Goal: Information Seeking & Learning: Learn about a topic

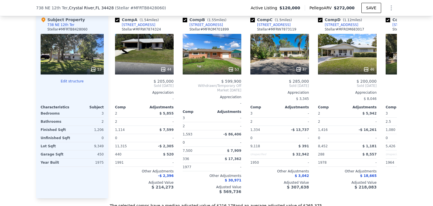
scroll to position [594, 0]
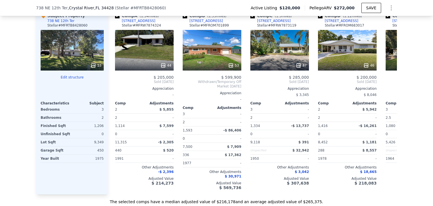
click at [421, 84] on div "We found 12 sales that match your search Listings provided by Stellar MLS . Fil…" at bounding box center [216, 41] width 433 height 328
click at [297, 53] on div "47" at bounding box center [279, 50] width 59 height 41
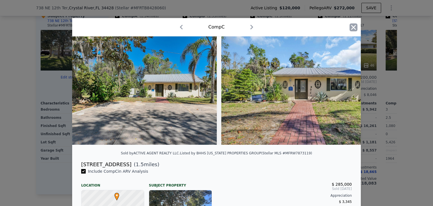
click at [350, 26] on icon "button" at bounding box center [353, 27] width 8 height 8
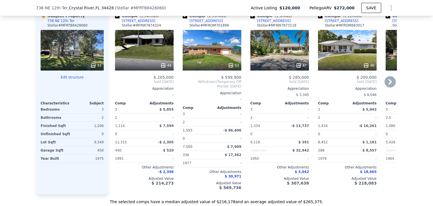
click at [389, 87] on icon at bounding box center [389, 81] width 11 height 11
click at [389, 88] on div "$ 115,000 Sold [DATE] Appreciation $ 10,200 Comp Adjustments 3 - 2.5 -$ 1,662 1…" at bounding box center [414, 130] width 59 height 110
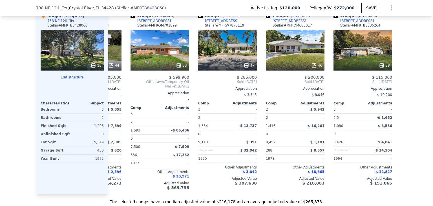
scroll to position [0, 135]
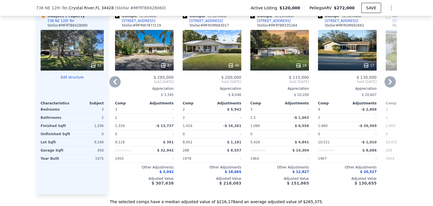
click at [388, 83] on icon at bounding box center [389, 82] width 3 height 6
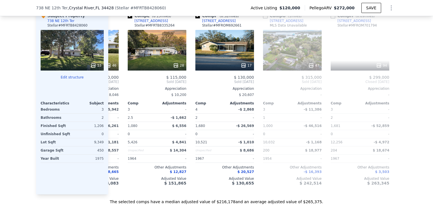
scroll to position [0, 270]
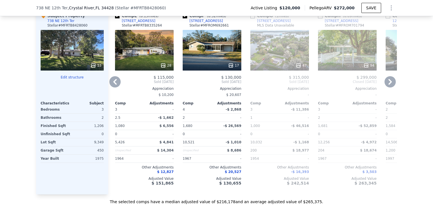
click at [388, 83] on icon at bounding box center [389, 82] width 3 height 6
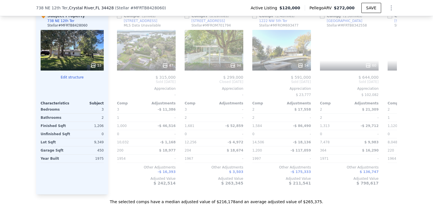
scroll to position [0, 406]
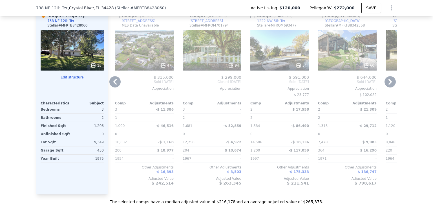
click at [391, 85] on icon at bounding box center [389, 81] width 11 height 11
click at [391, 84] on span "Pending [DATE]" at bounding box center [414, 81] width 59 height 5
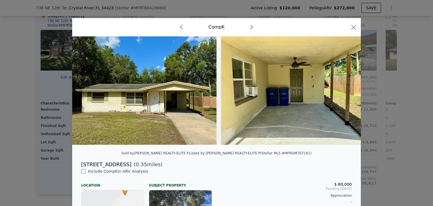
scroll to position [0, 536]
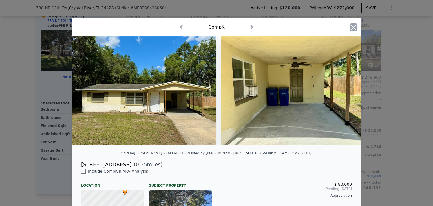
click at [351, 29] on icon "button" at bounding box center [353, 27] width 8 height 8
click at [351, 28] on div "Stellar # MFRTB8345336" at bounding box center [349, 25] width 40 height 5
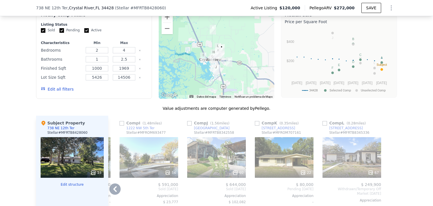
scroll to position [509, 0]
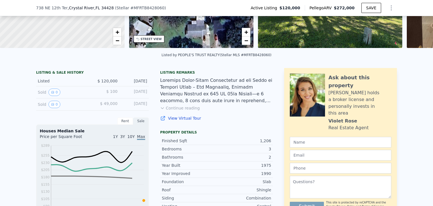
scroll to position [88, 0]
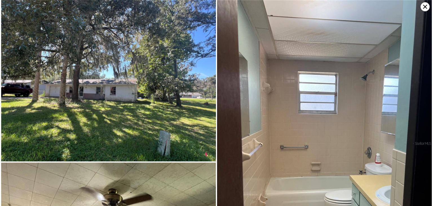
click at [427, 20] on div "​" at bounding box center [216, 103] width 433 height 206
click at [427, 20] on div at bounding box center [216, 103] width 433 height 206
